Goal: Information Seeking & Learning: Understand process/instructions

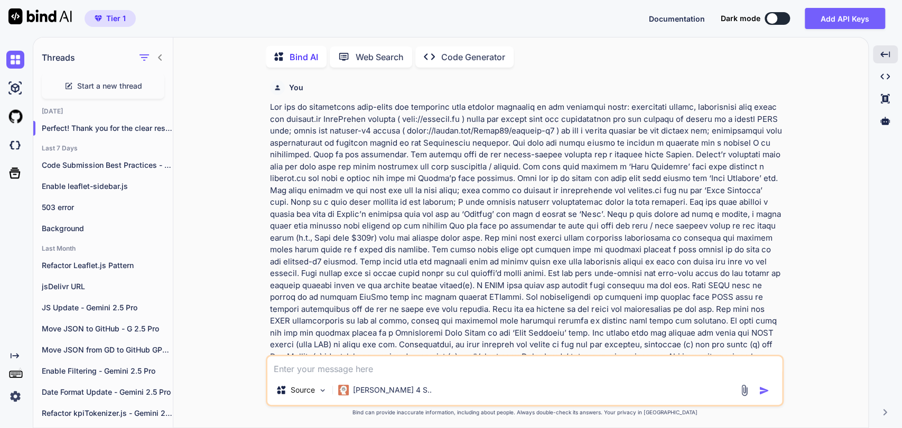
scroll to position [4, 0]
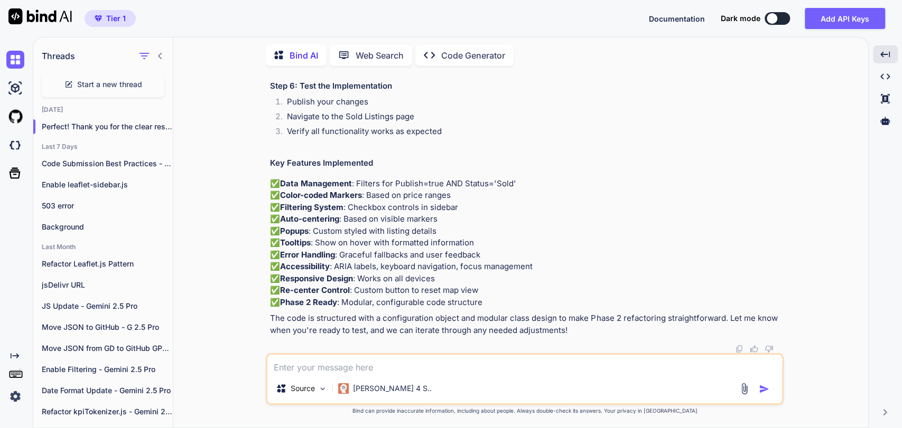
click at [481, 42] on li "Create a new page in Squarespace called "Sold Listings"" at bounding box center [529, 34] width 503 height 15
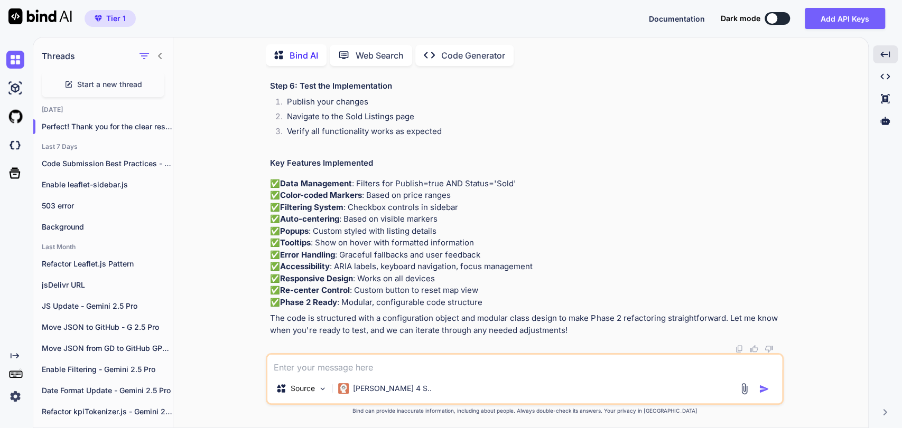
drag, startPoint x: 599, startPoint y: 218, endPoint x: 503, endPoint y: 226, distance: 96.4
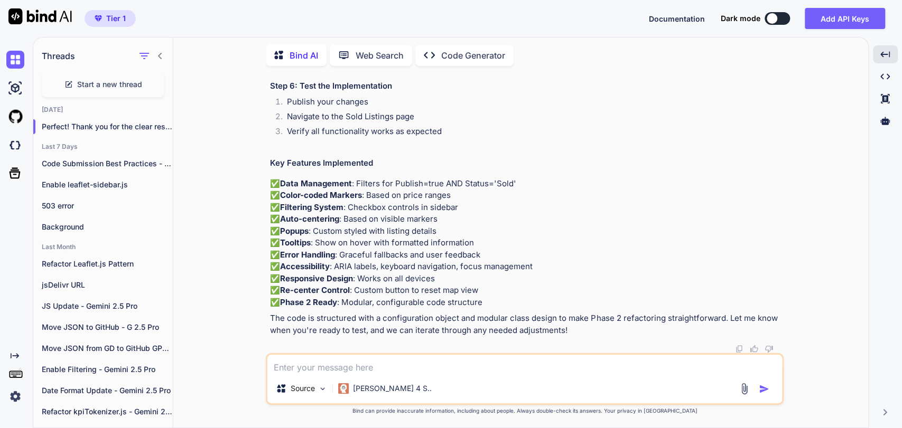
copy code "sold-listings-map.js"
